Goal: Information Seeking & Learning: Learn about a topic

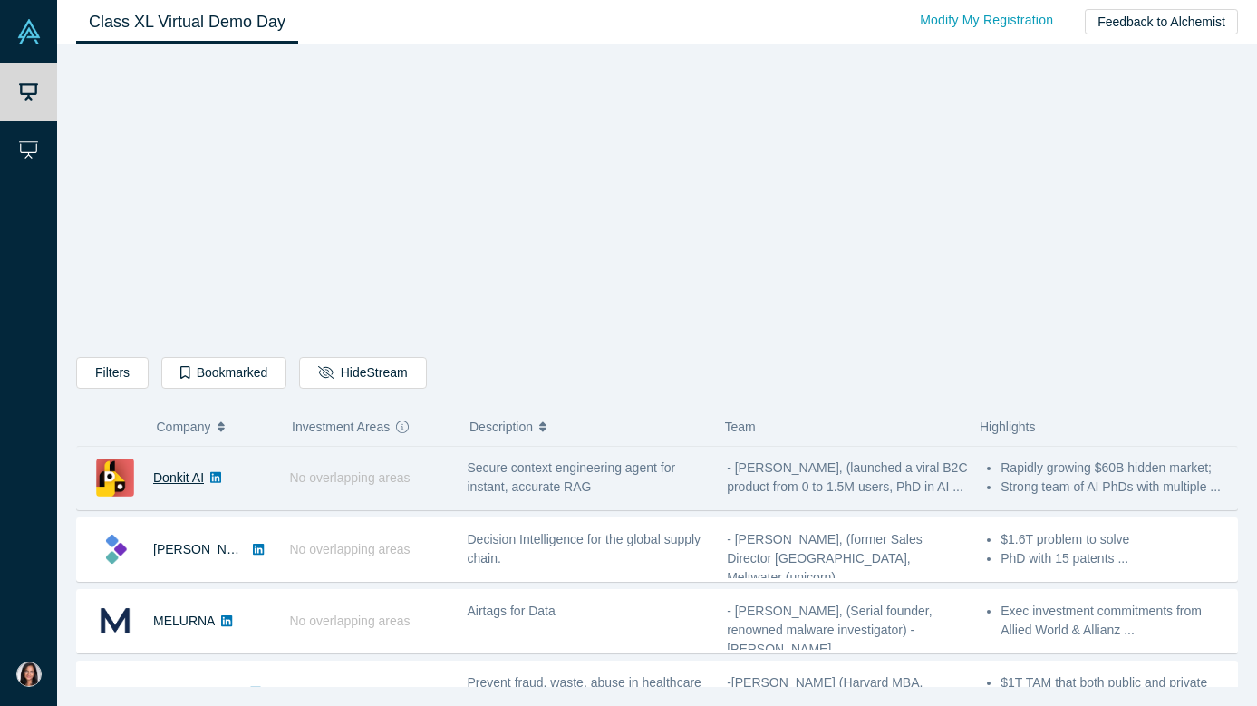
click at [168, 478] on link "Donkit AI" at bounding box center [178, 477] width 51 height 14
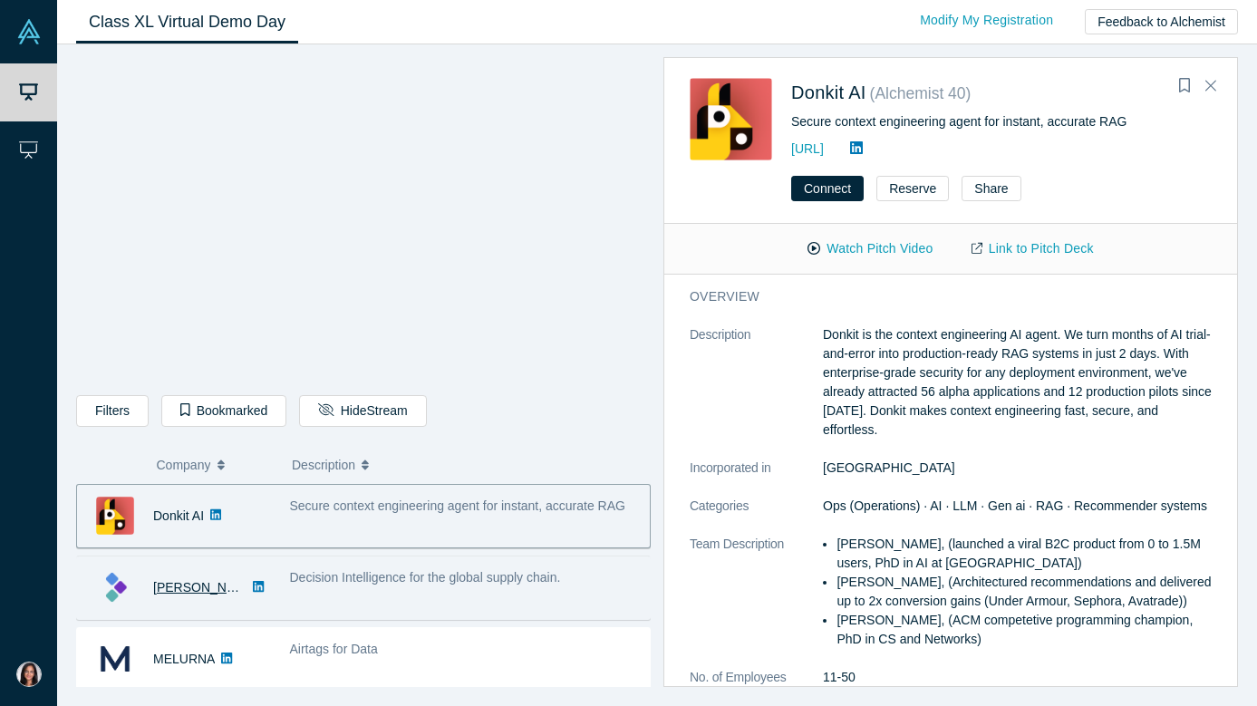
click at [176, 586] on link "[PERSON_NAME]" at bounding box center [205, 587] width 104 height 14
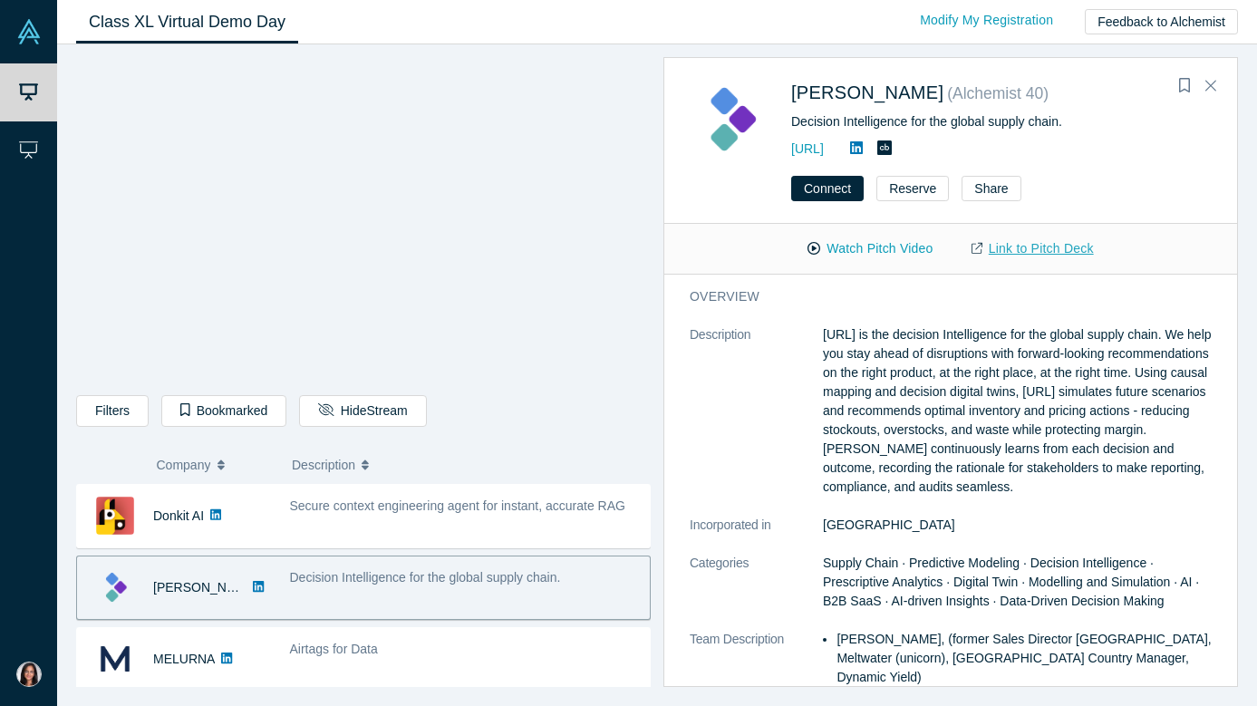
click at [1015, 249] on link "Link to Pitch Deck" at bounding box center [1032, 249] width 160 height 32
